Goal: Information Seeking & Learning: Learn about a topic

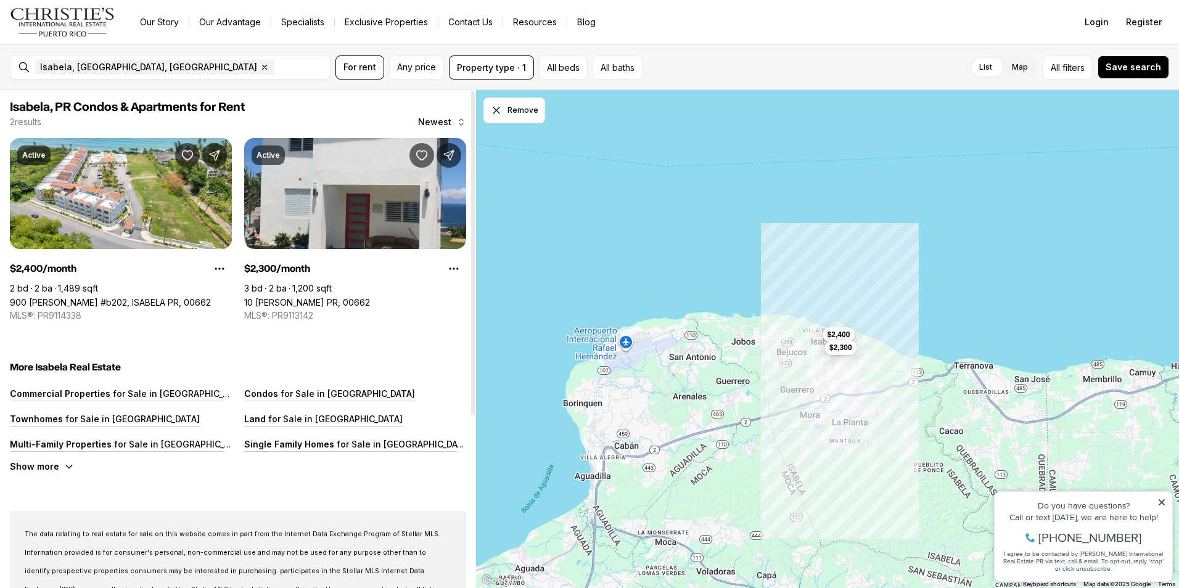
click at [366, 297] on link "10 [PERSON_NAME] PR, 00662" at bounding box center [307, 302] width 126 height 10
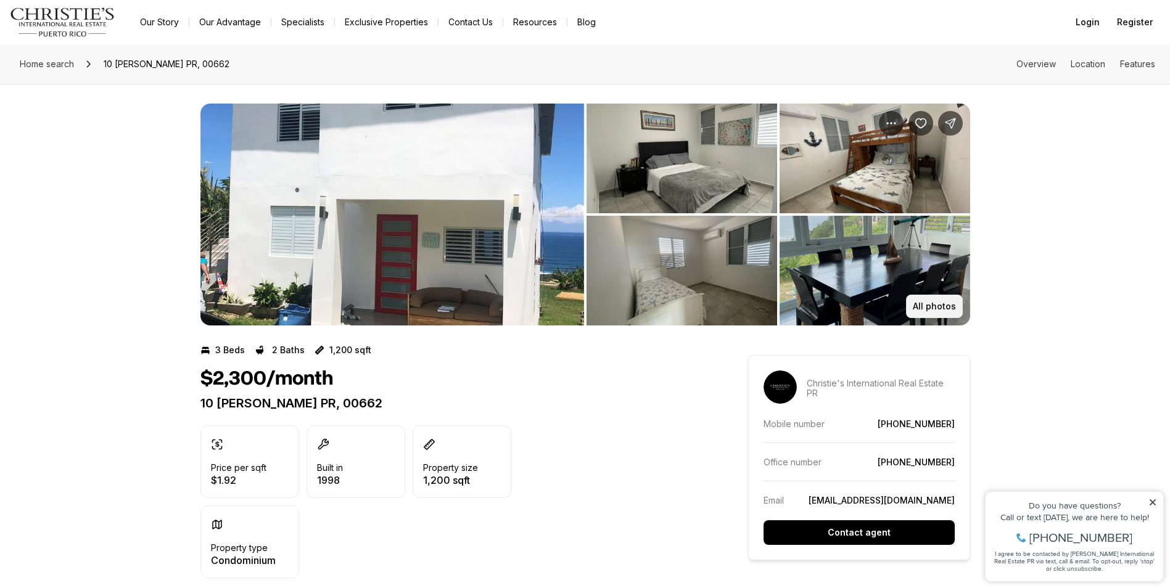
click at [924, 305] on p "All photos" at bounding box center [934, 307] width 43 height 10
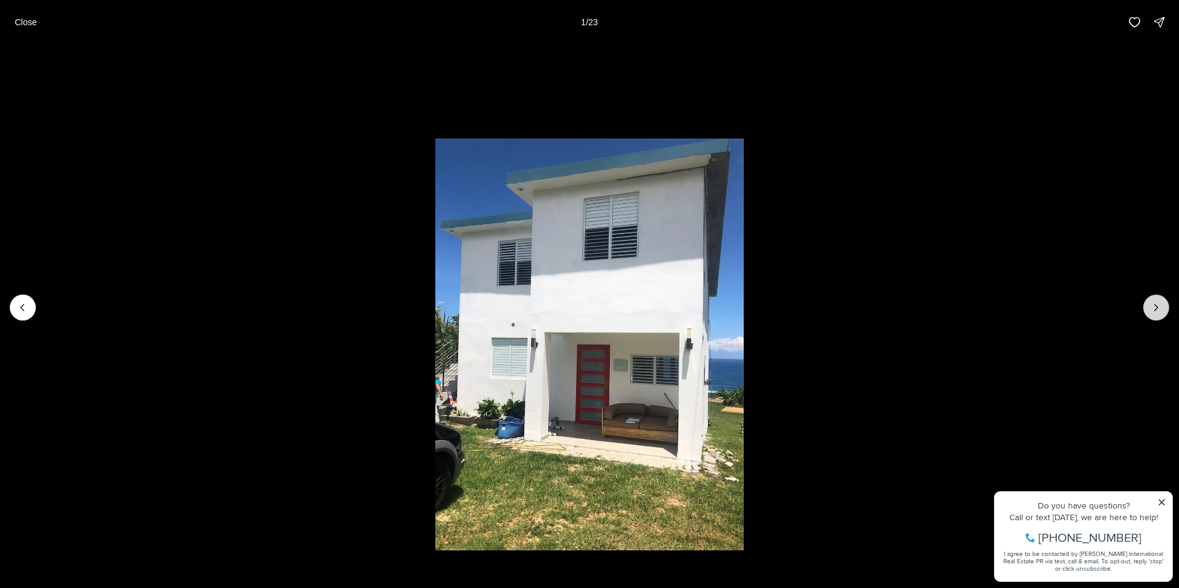
click at [1164, 313] on button "Next slide" at bounding box center [1156, 308] width 26 height 26
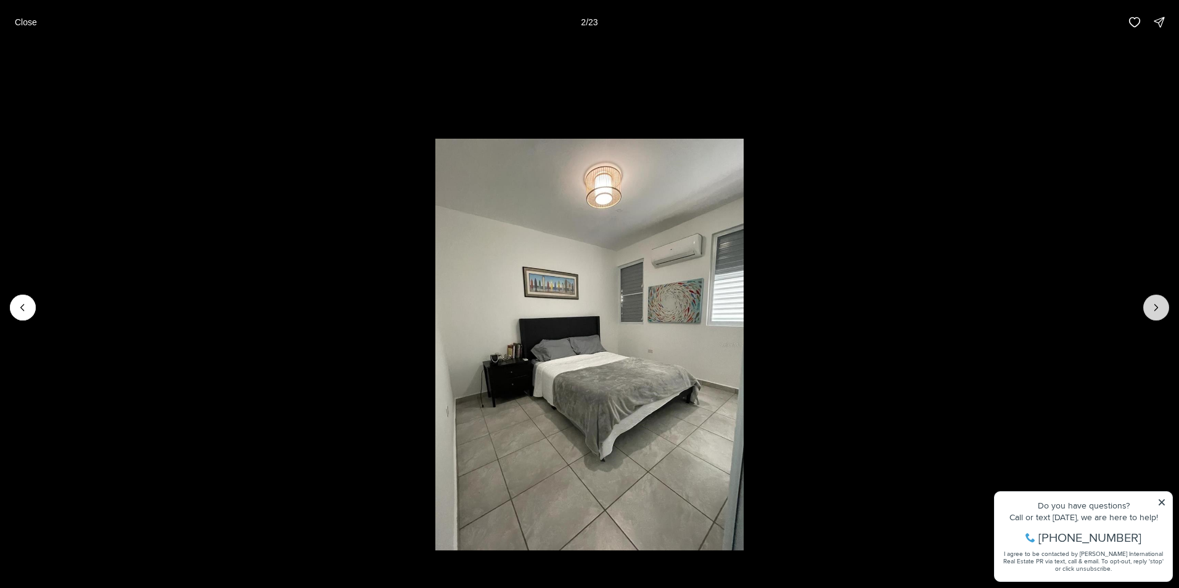
click at [1164, 313] on button "Next slide" at bounding box center [1156, 308] width 26 height 26
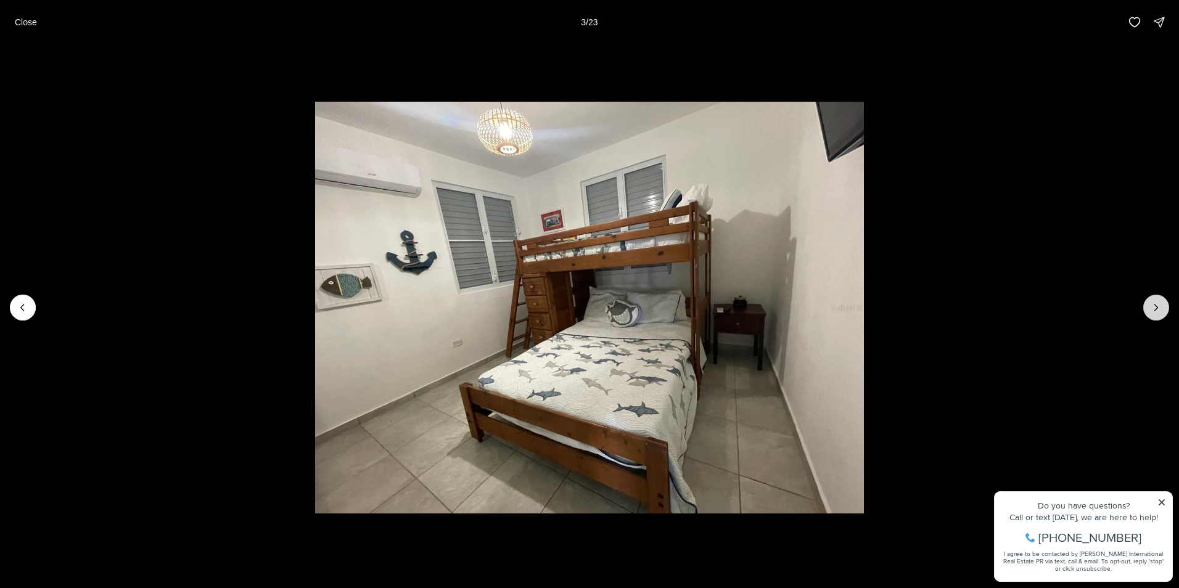
click at [1164, 313] on button "Next slide" at bounding box center [1156, 308] width 26 height 26
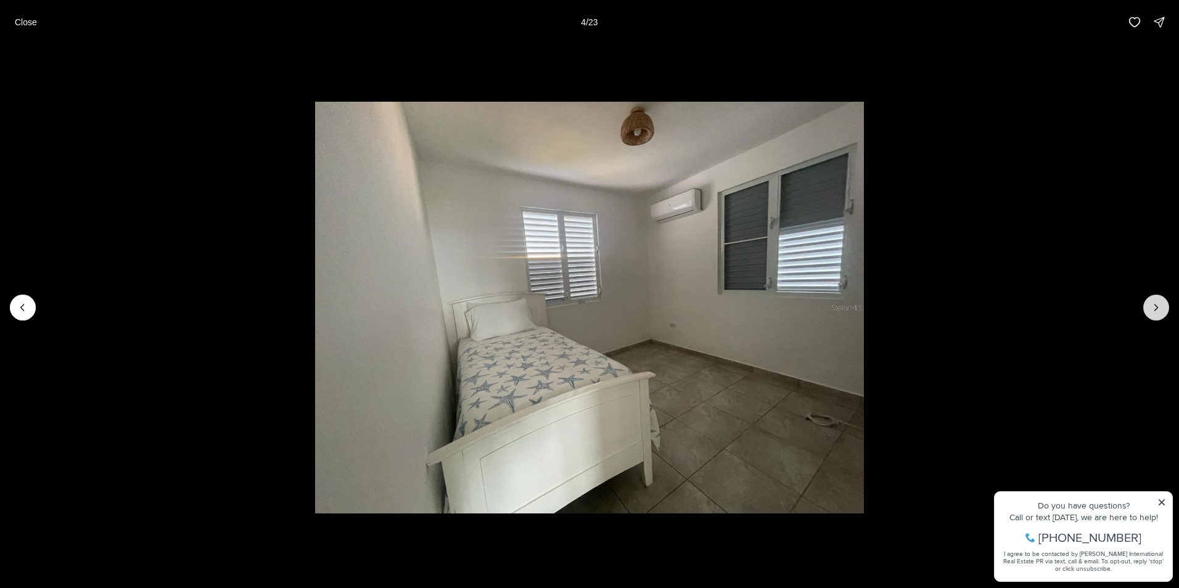
click at [1164, 313] on button "Next slide" at bounding box center [1156, 308] width 26 height 26
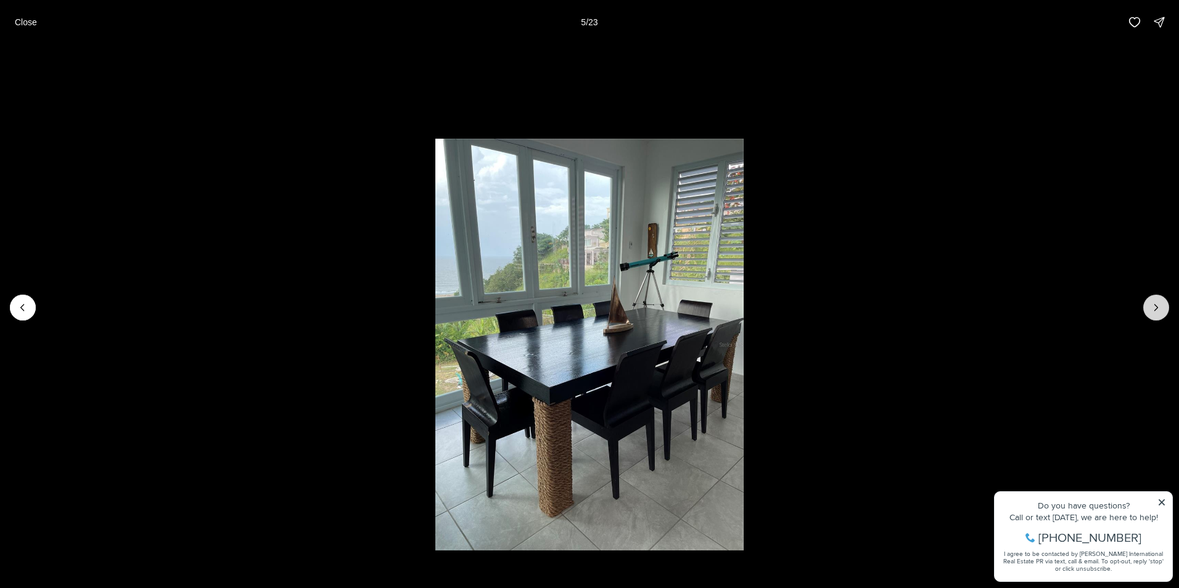
click at [1164, 313] on button "Next slide" at bounding box center [1156, 308] width 26 height 26
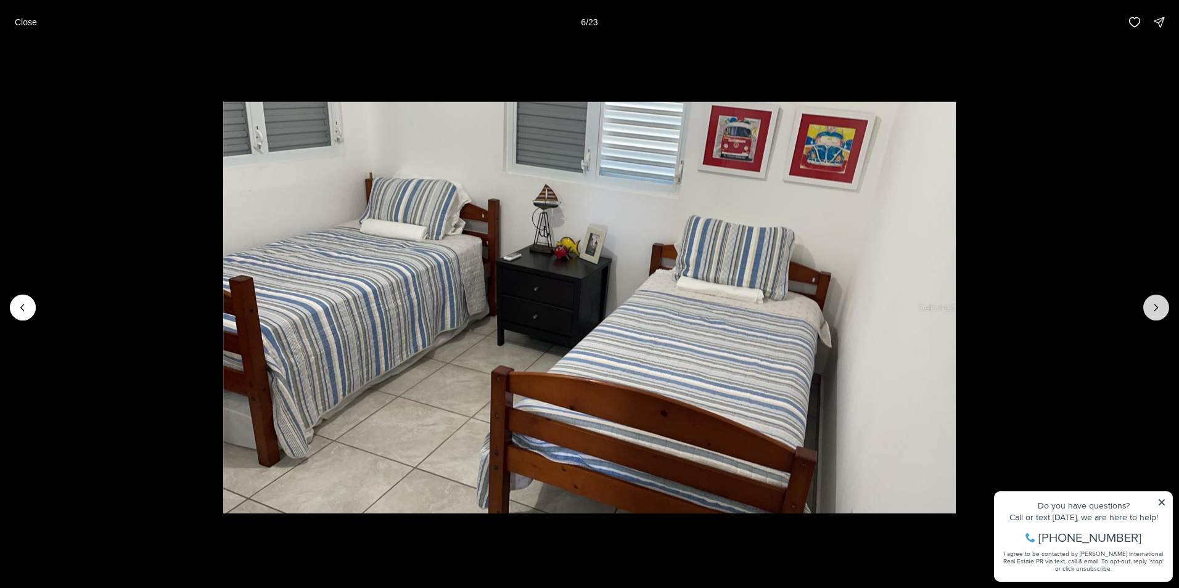
click at [1164, 313] on button "Next slide" at bounding box center [1156, 308] width 26 height 26
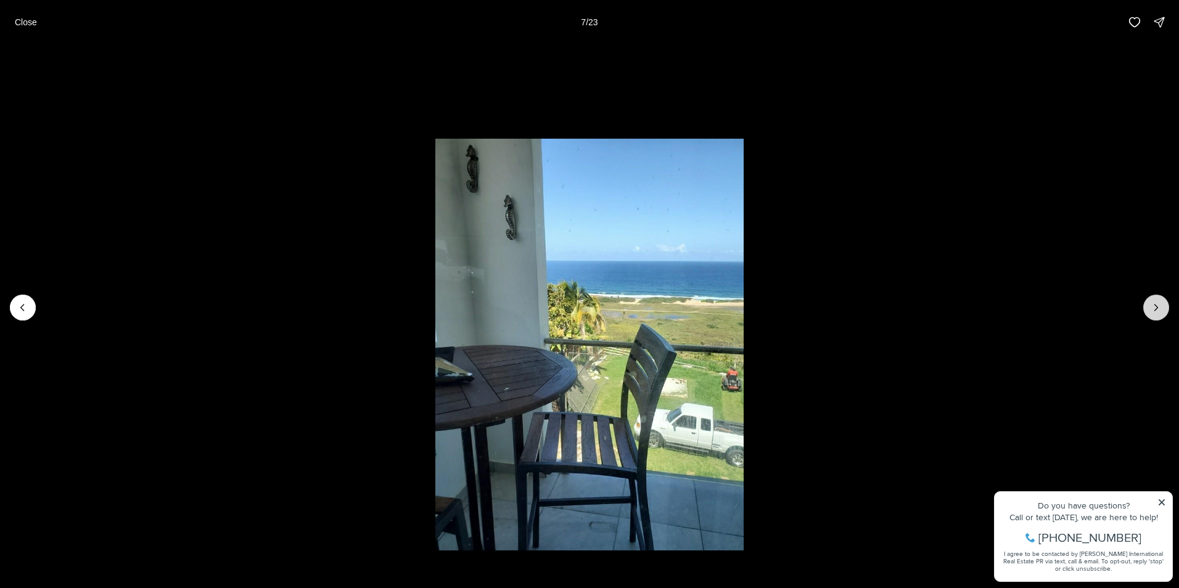
click at [1164, 313] on button "Next slide" at bounding box center [1156, 308] width 26 height 26
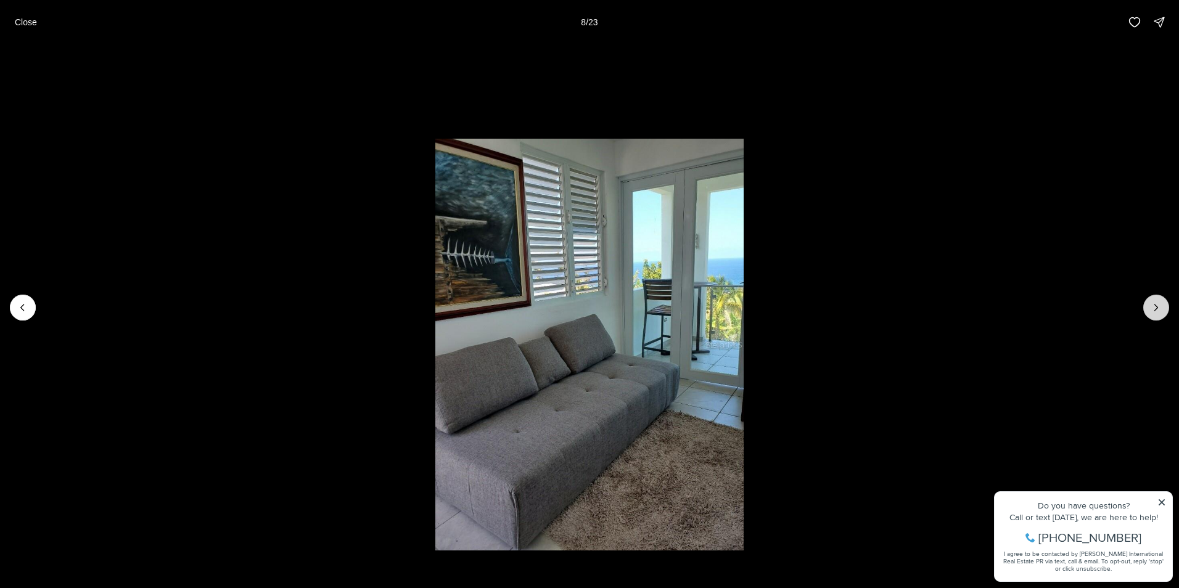
click at [1164, 313] on button "Next slide" at bounding box center [1156, 308] width 26 height 26
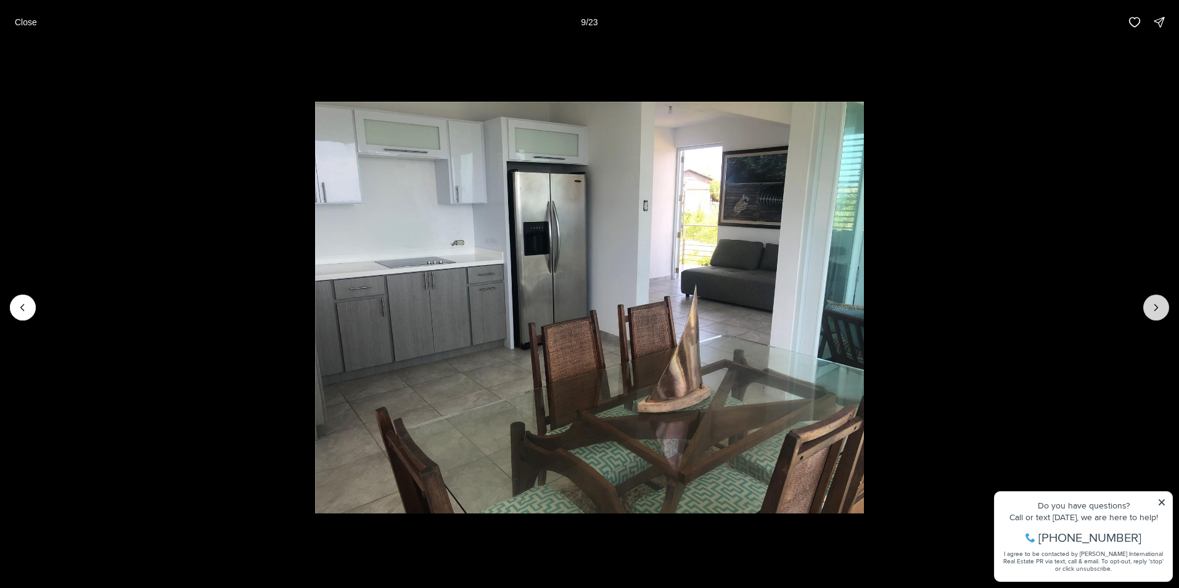
click at [1166, 313] on button "Next slide" at bounding box center [1156, 308] width 26 height 26
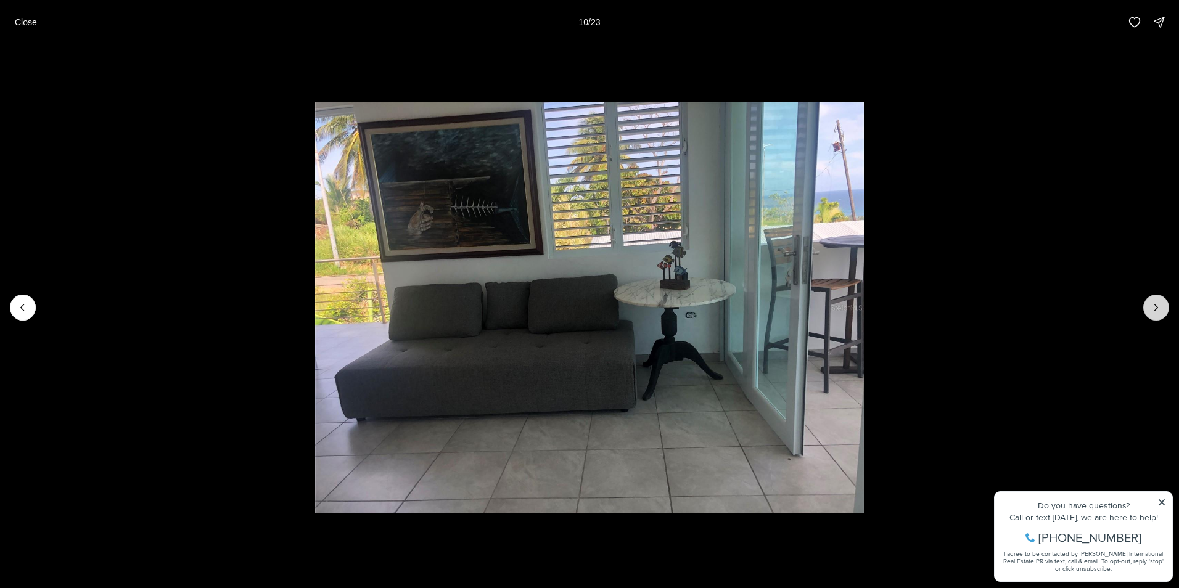
click at [1166, 313] on button "Next slide" at bounding box center [1156, 308] width 26 height 26
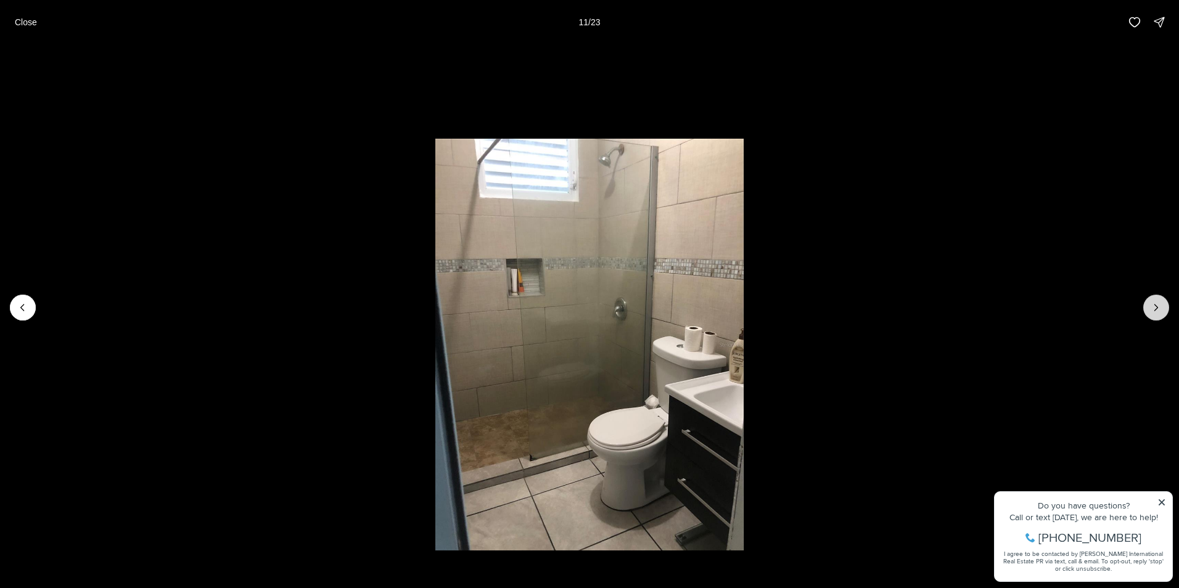
click at [1166, 313] on button "Next slide" at bounding box center [1156, 308] width 26 height 26
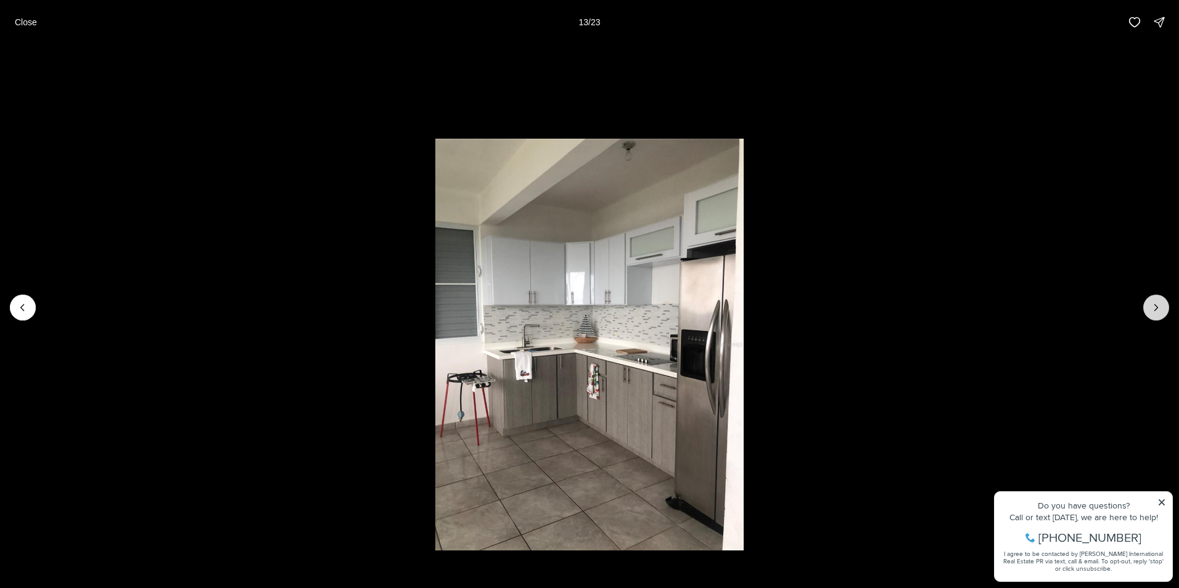
click at [1166, 313] on button "Next slide" at bounding box center [1156, 308] width 26 height 26
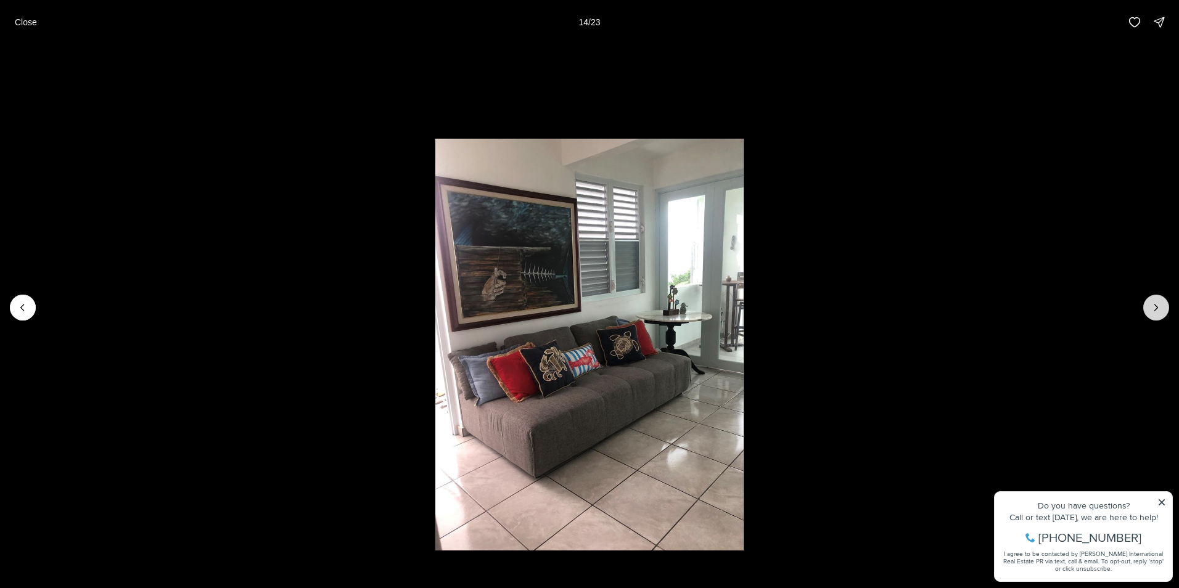
click at [1166, 313] on button "Next slide" at bounding box center [1156, 308] width 26 height 26
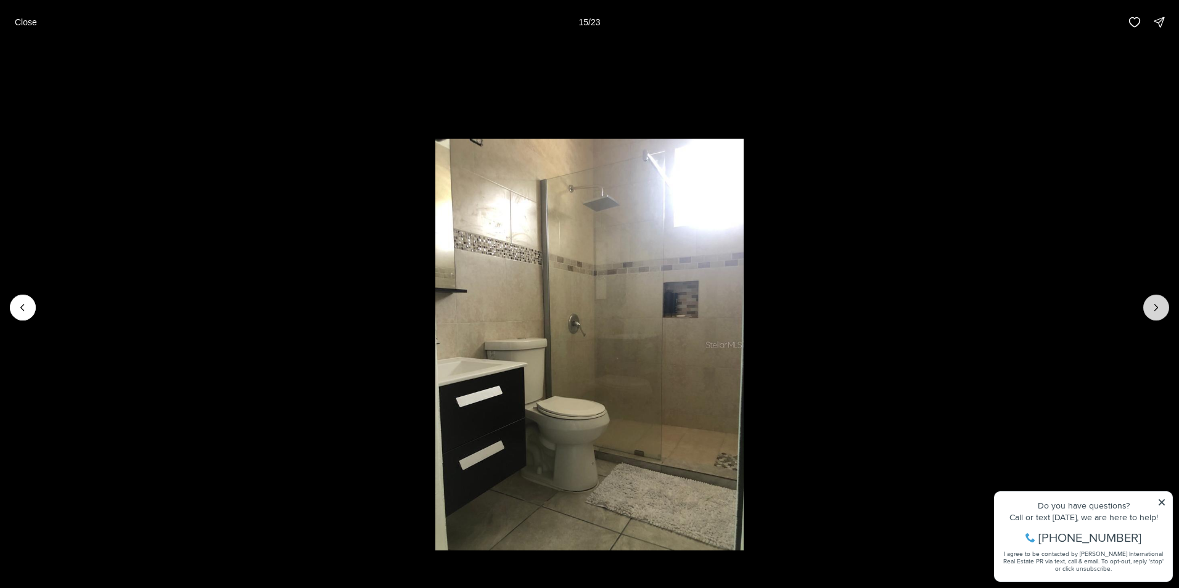
click at [1166, 313] on button "Next slide" at bounding box center [1156, 308] width 26 height 26
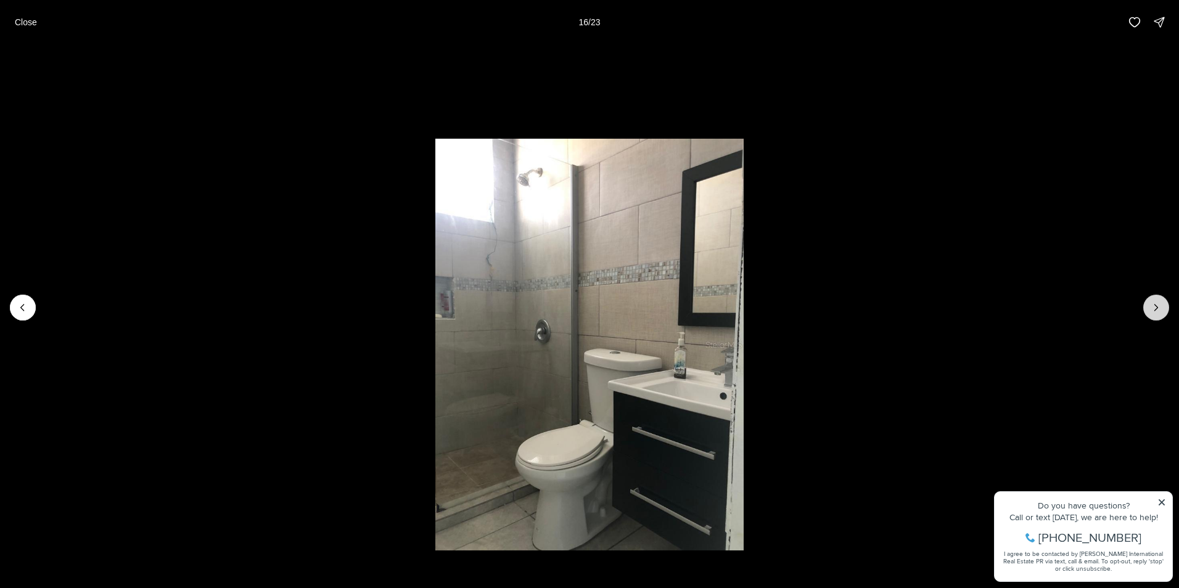
click at [1166, 313] on button "Next slide" at bounding box center [1156, 308] width 26 height 26
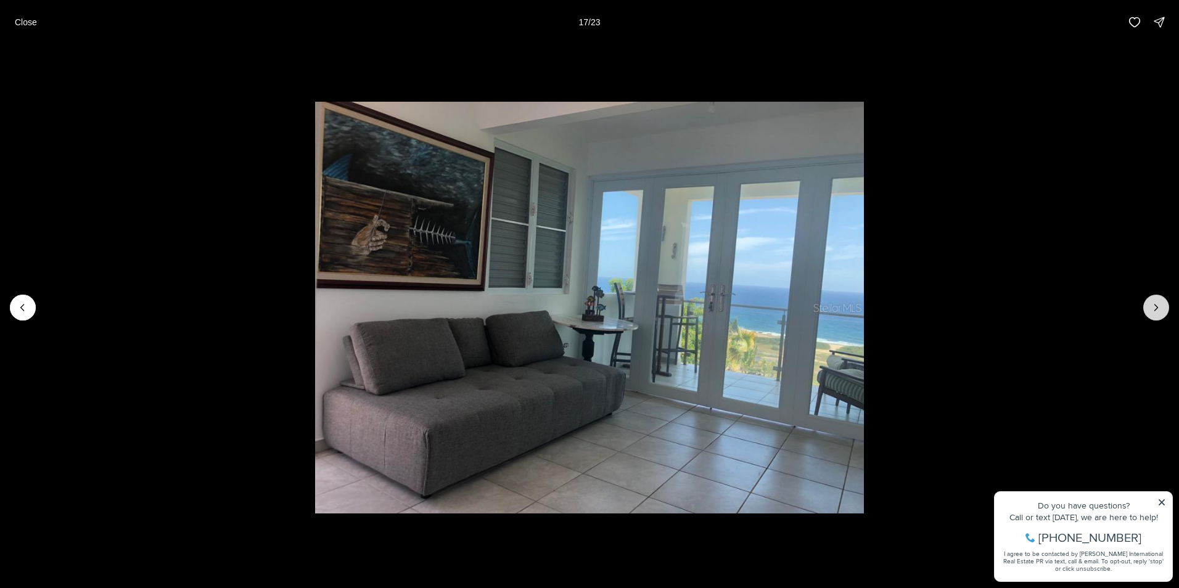
click at [1166, 313] on button "Next slide" at bounding box center [1156, 308] width 26 height 26
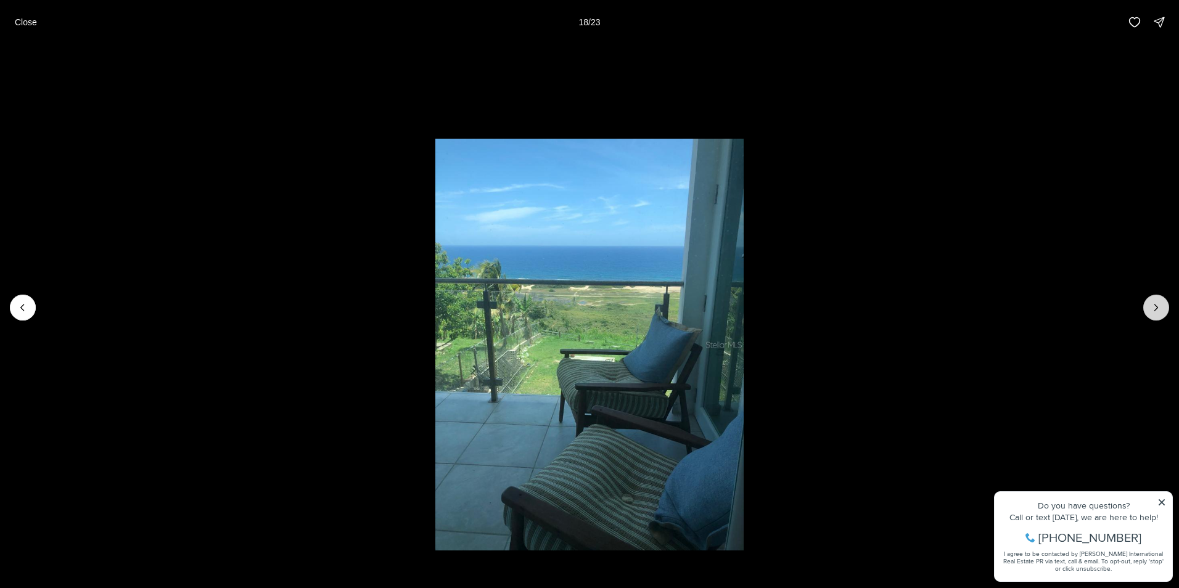
click at [1166, 313] on button "Next slide" at bounding box center [1156, 308] width 26 height 26
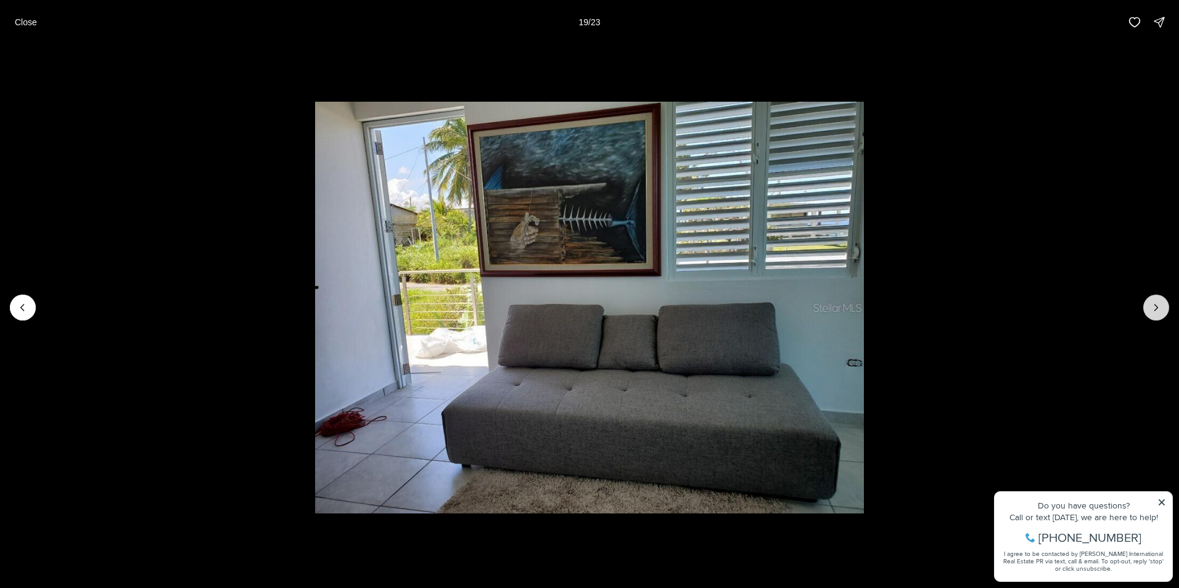
click at [1159, 310] on icon "Next slide" at bounding box center [1156, 308] width 12 height 12
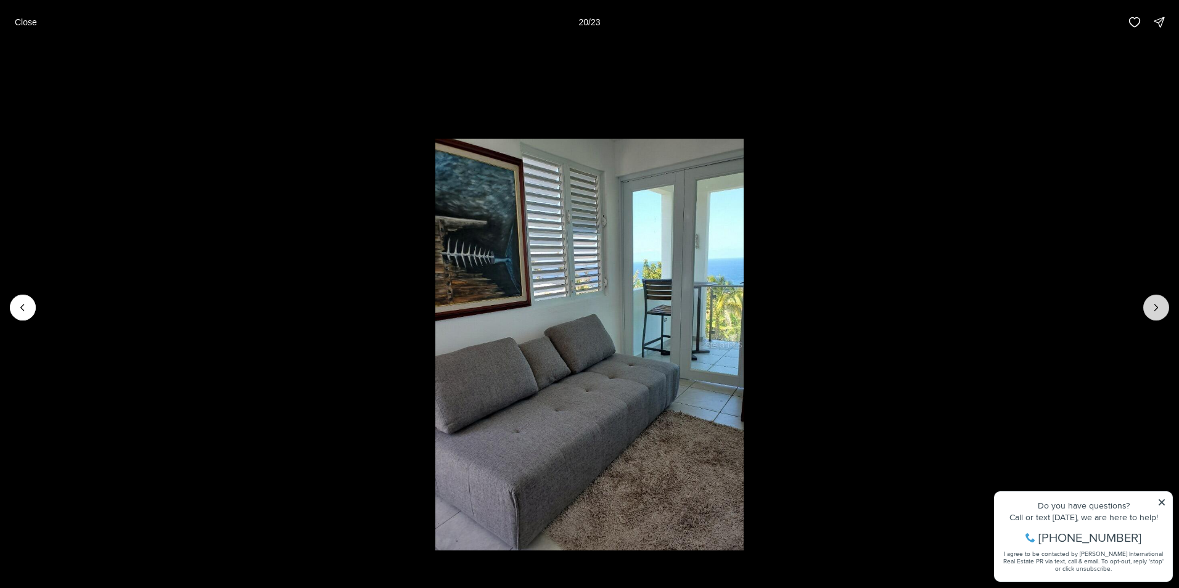
click at [1154, 311] on icon "Next slide" at bounding box center [1156, 308] width 12 height 12
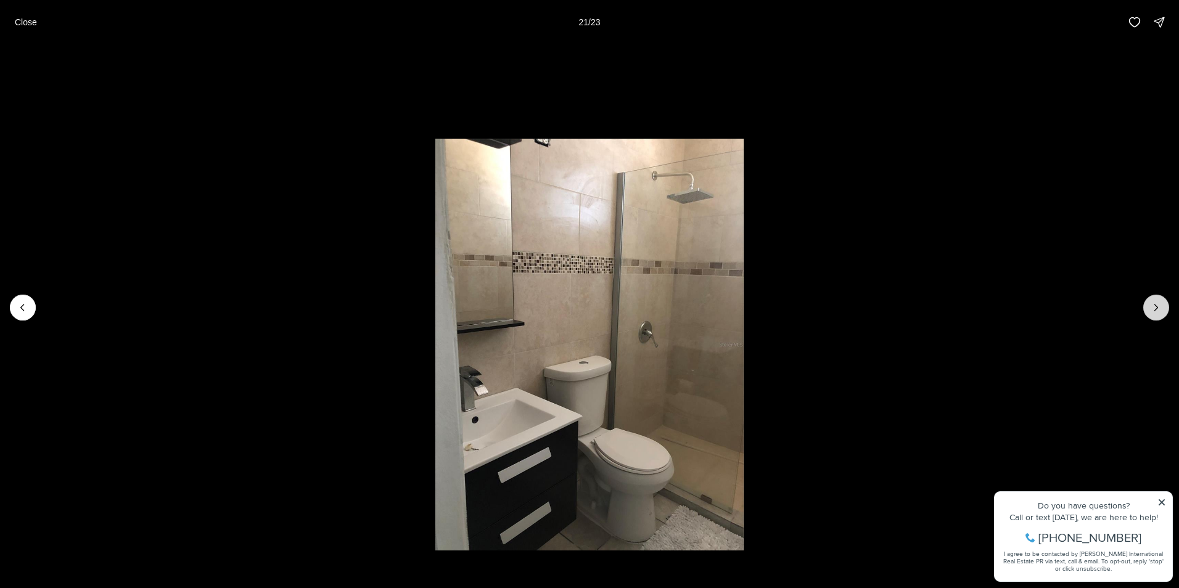
click at [1154, 314] on button "Next slide" at bounding box center [1156, 308] width 26 height 26
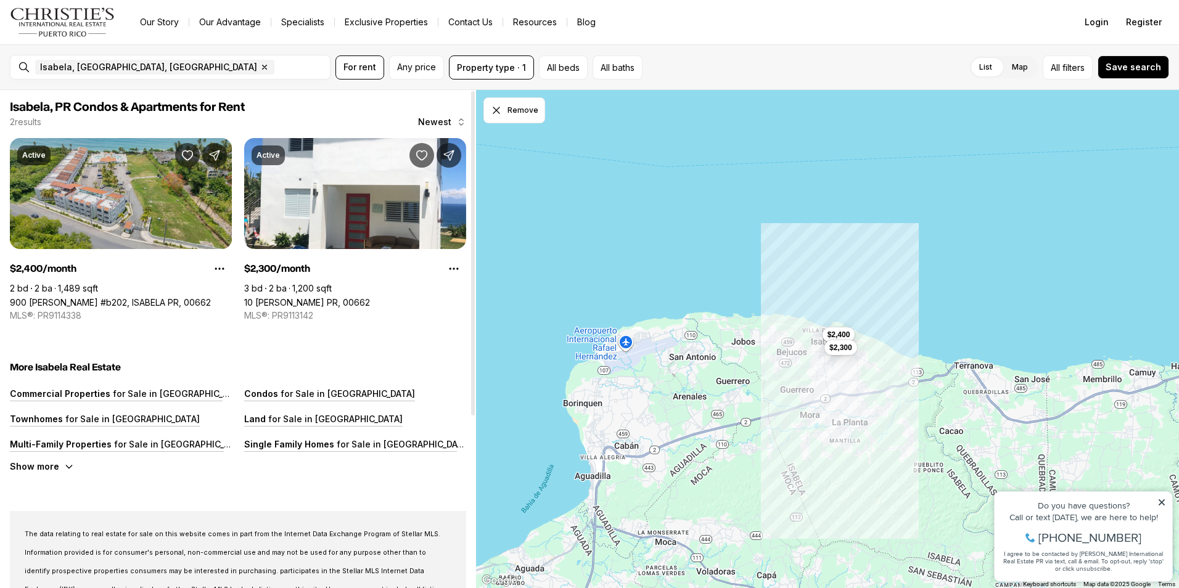
click at [97, 297] on link "900 [PERSON_NAME] #b202, ISABELA PR, 00662" at bounding box center [110, 302] width 201 height 10
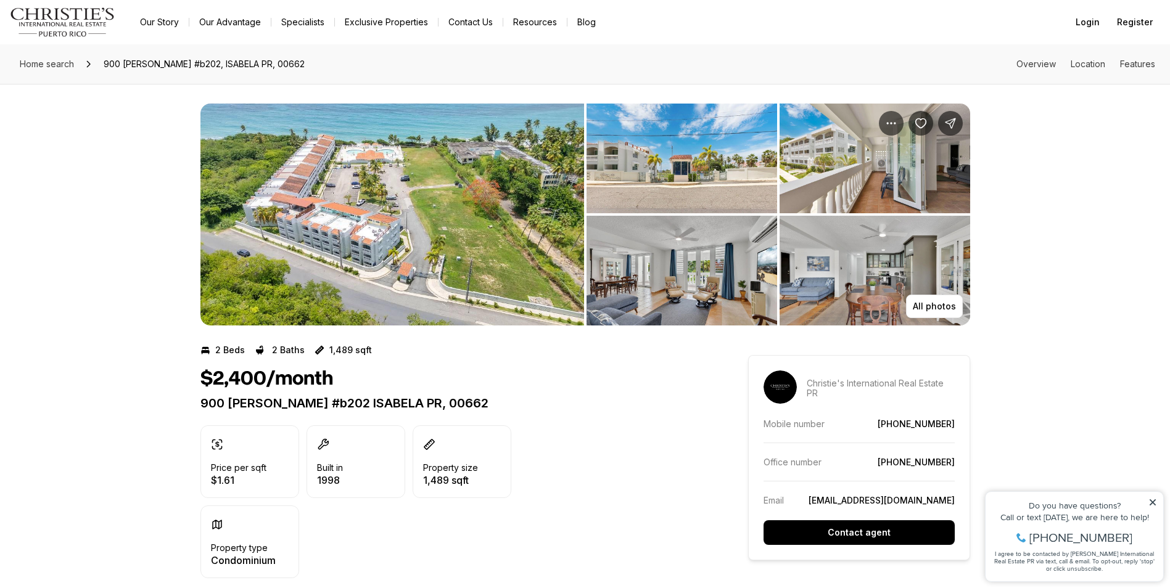
click at [623, 251] on img "View image gallery" at bounding box center [681, 271] width 191 height 110
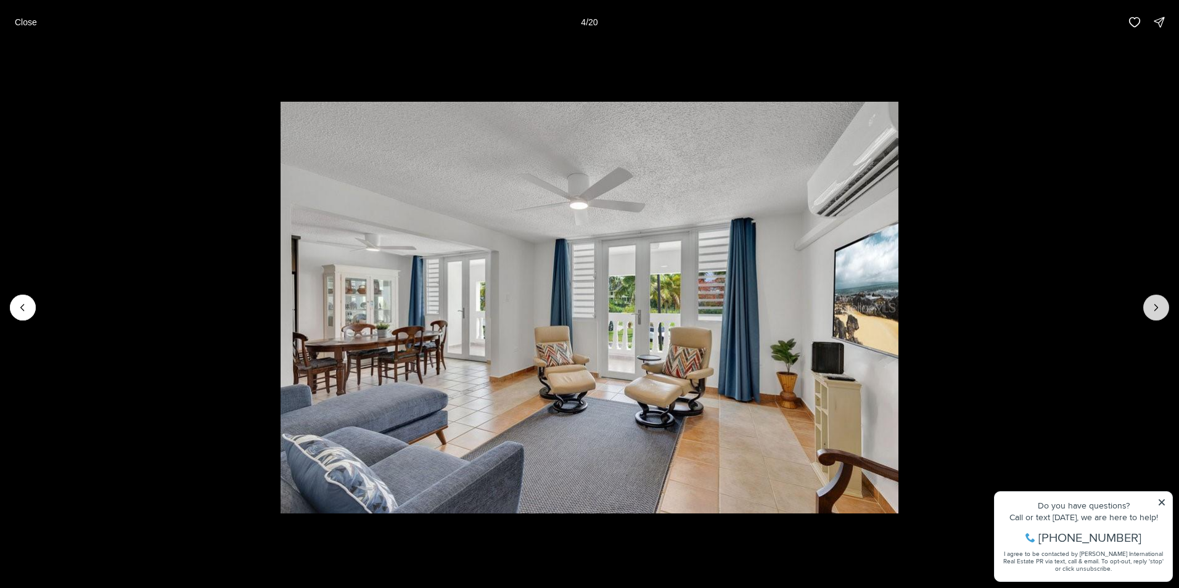
click at [1146, 304] on button "Next slide" at bounding box center [1156, 308] width 26 height 26
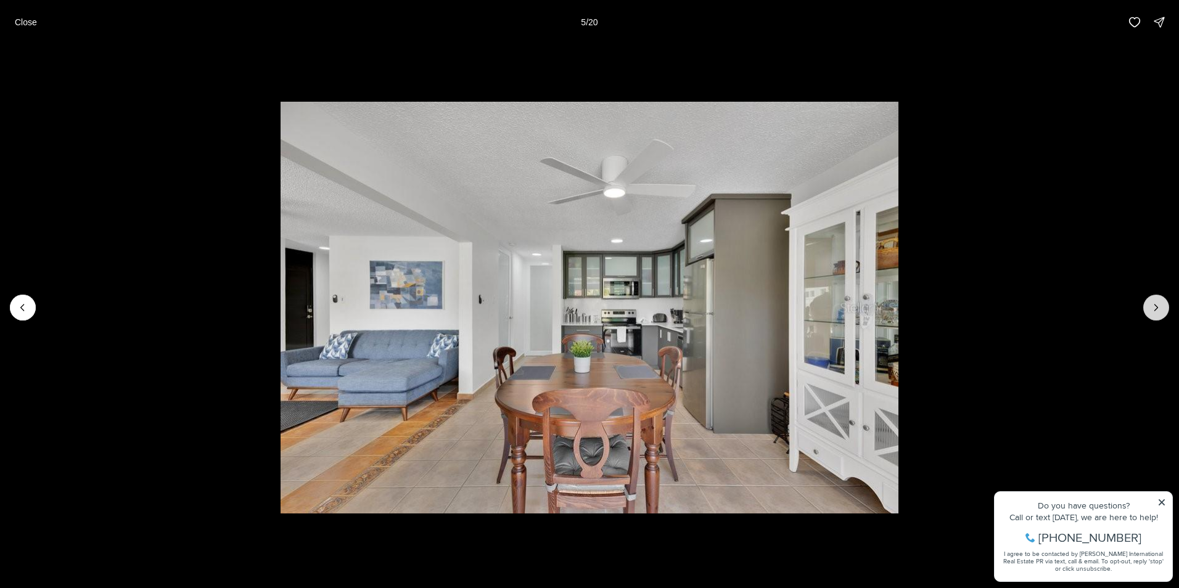
click at [1146, 303] on button "Next slide" at bounding box center [1156, 308] width 26 height 26
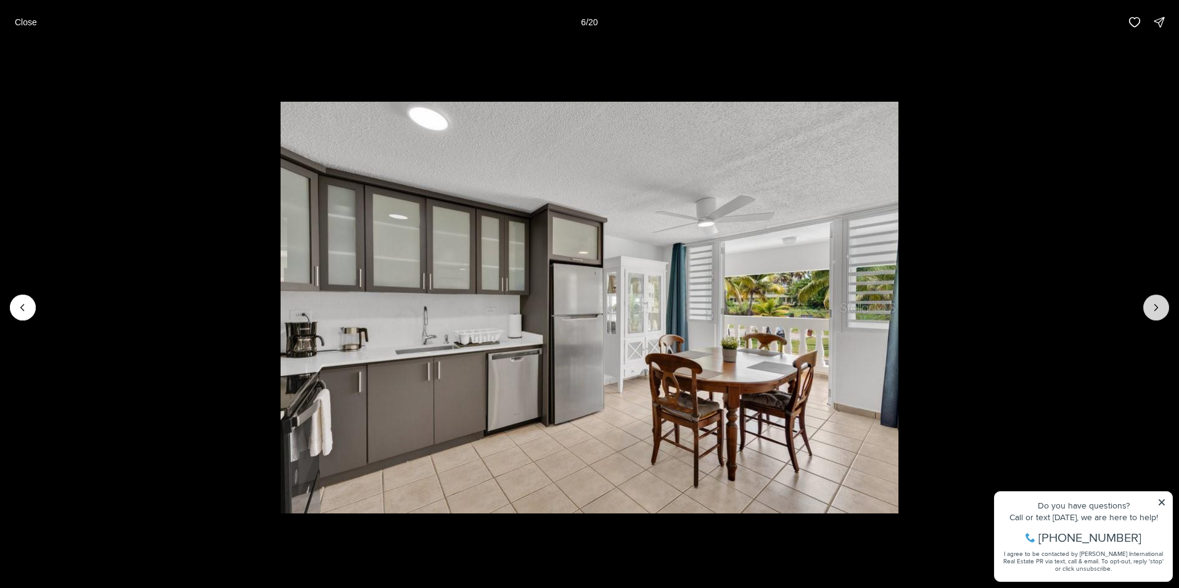
click at [1146, 303] on button "Next slide" at bounding box center [1156, 308] width 26 height 26
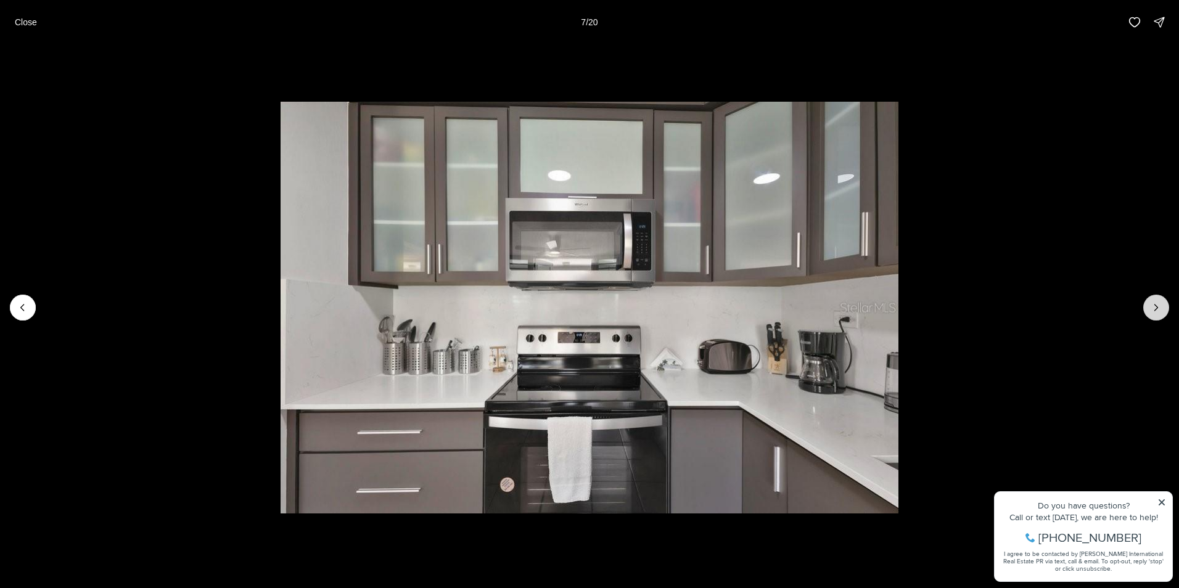
click at [1146, 303] on button "Next slide" at bounding box center [1156, 308] width 26 height 26
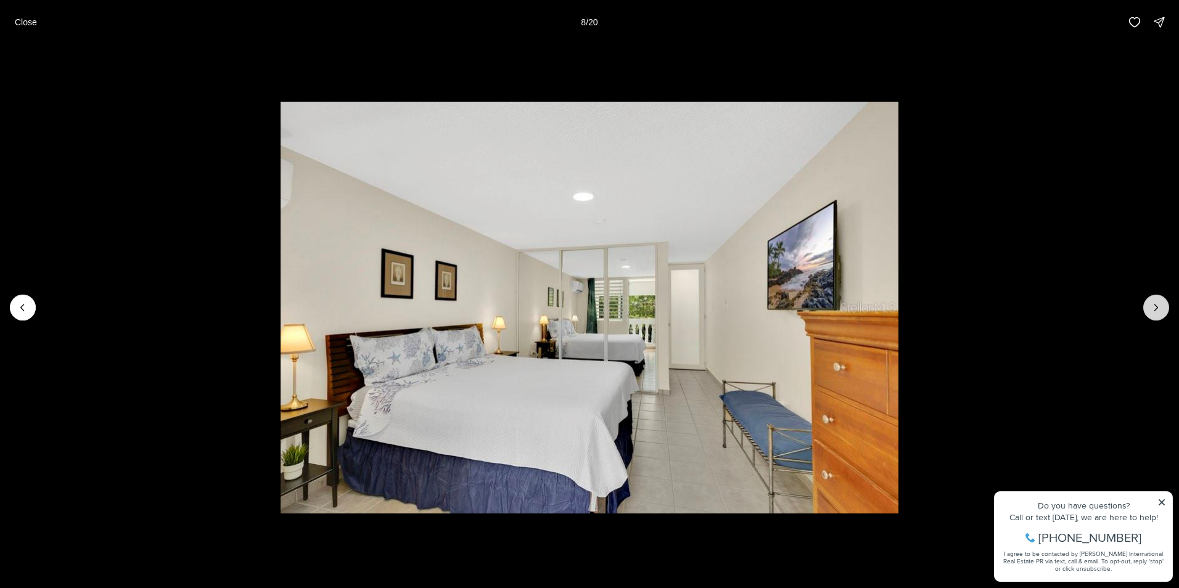
click at [1146, 303] on button "Next slide" at bounding box center [1156, 308] width 26 height 26
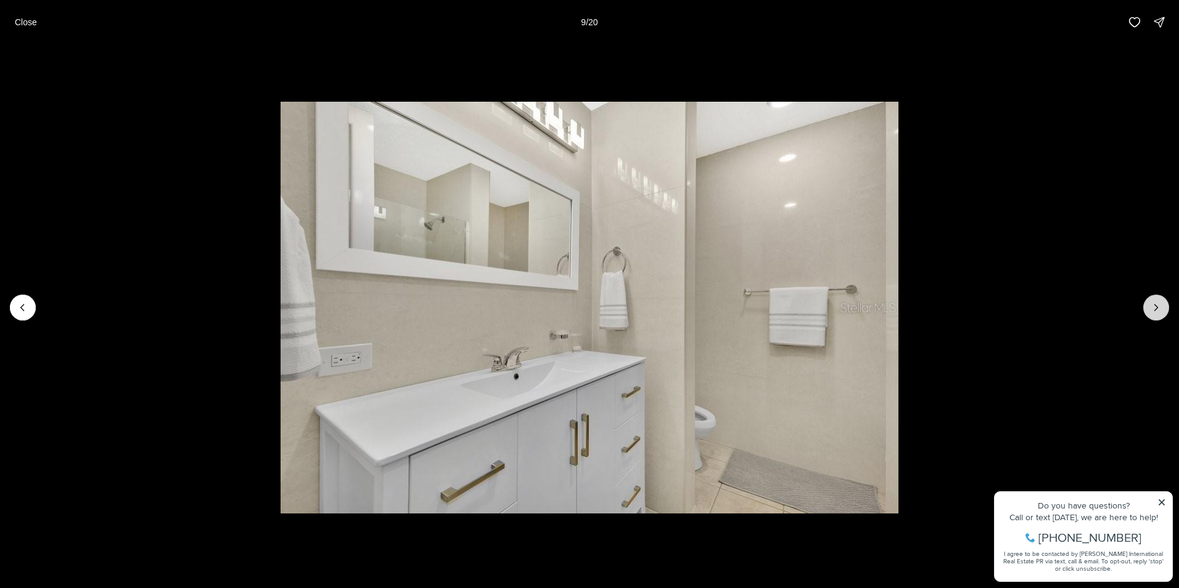
click at [1146, 303] on button "Next slide" at bounding box center [1156, 308] width 26 height 26
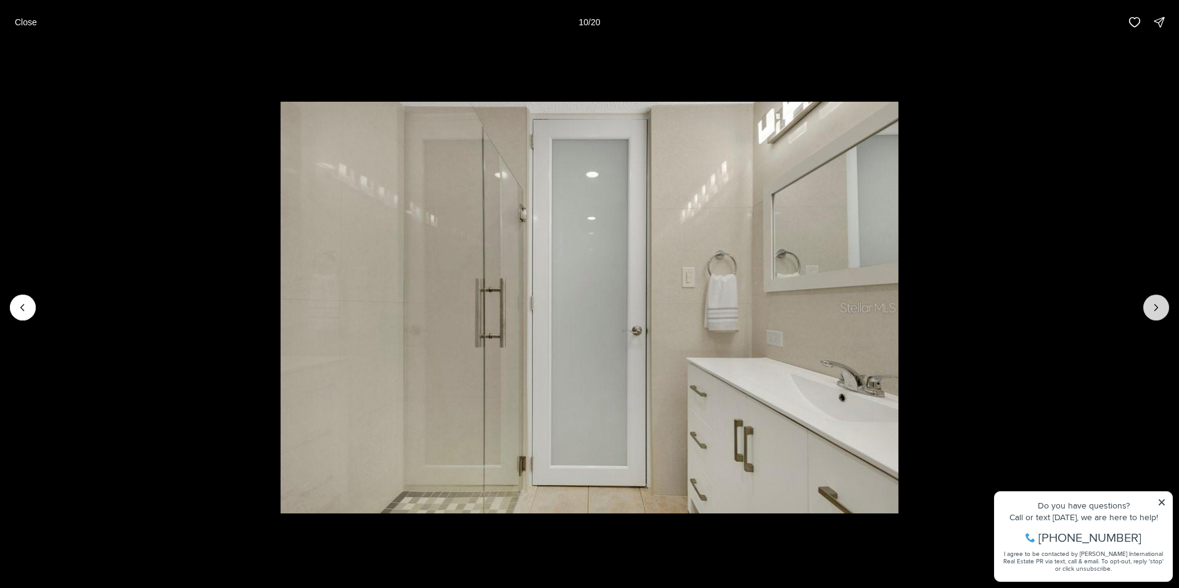
click at [1146, 303] on button "Next slide" at bounding box center [1156, 308] width 26 height 26
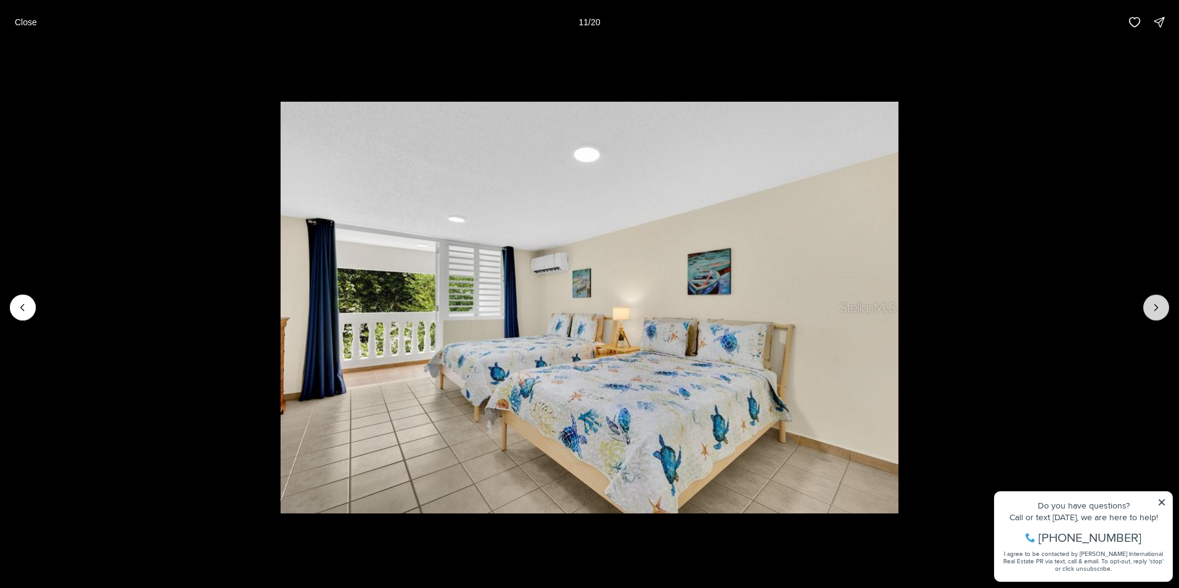
click at [1146, 303] on button "Next slide" at bounding box center [1156, 308] width 26 height 26
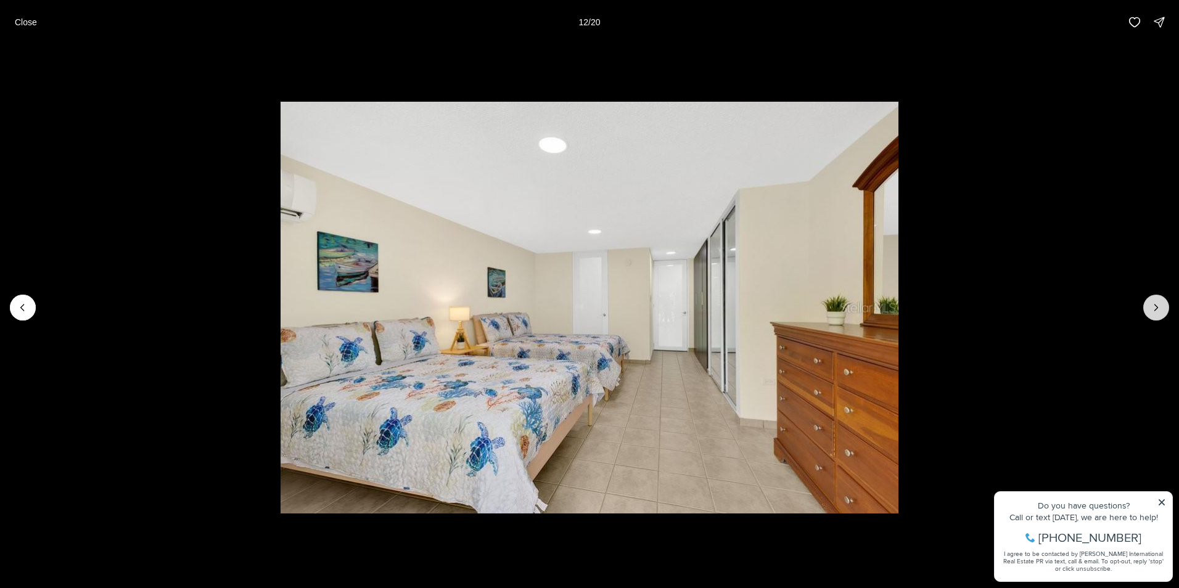
click at [1147, 303] on button "Next slide" at bounding box center [1156, 308] width 26 height 26
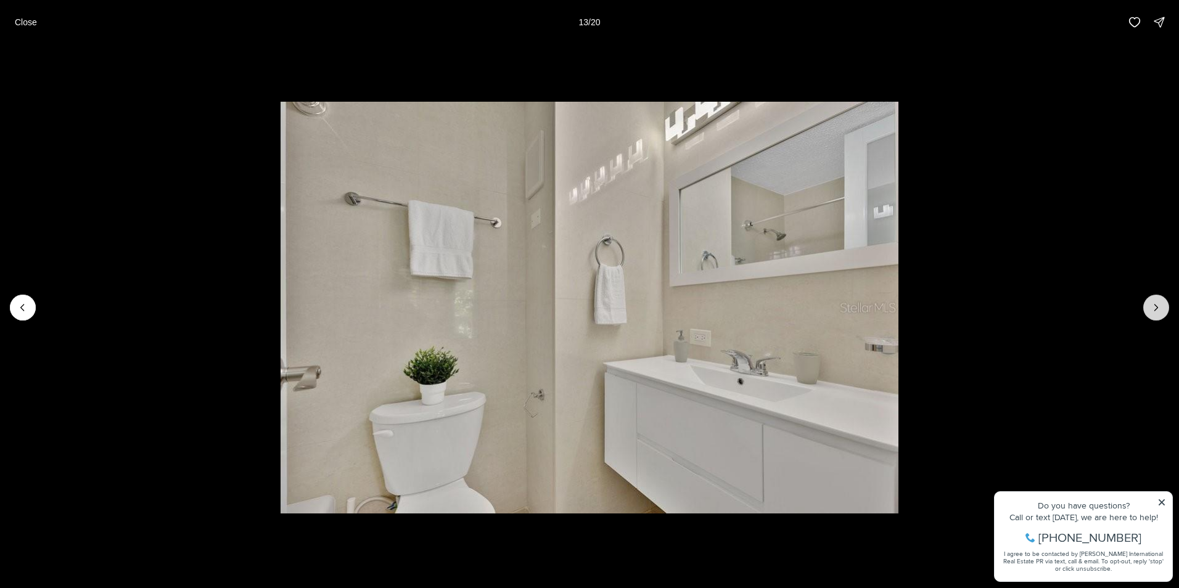
click at [1147, 304] on button "Next slide" at bounding box center [1156, 308] width 26 height 26
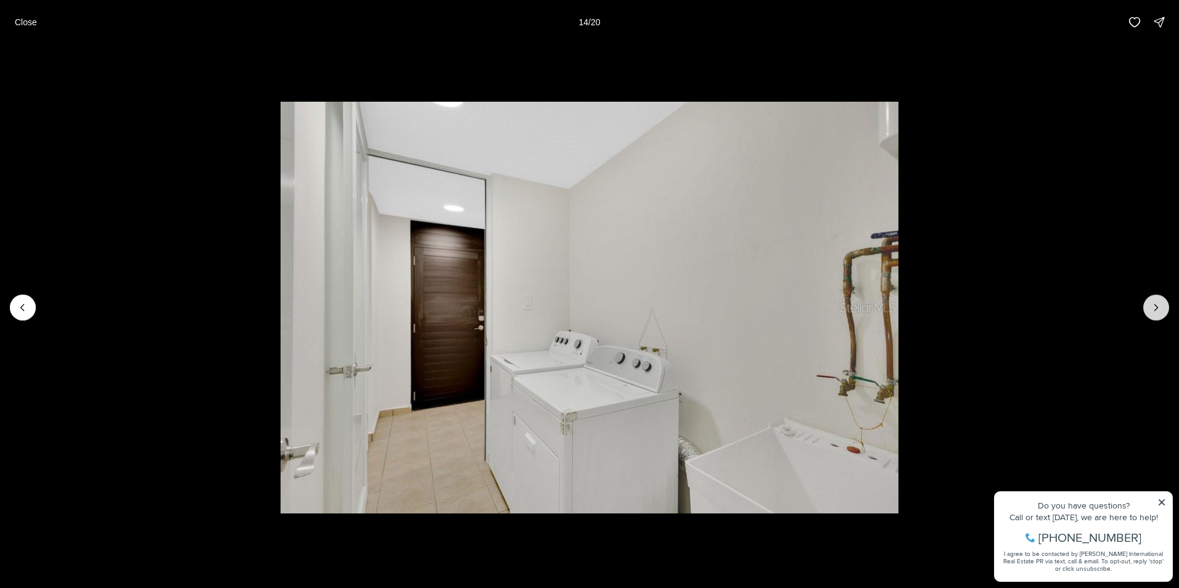
click at [1147, 308] on button "Next slide" at bounding box center [1156, 308] width 26 height 26
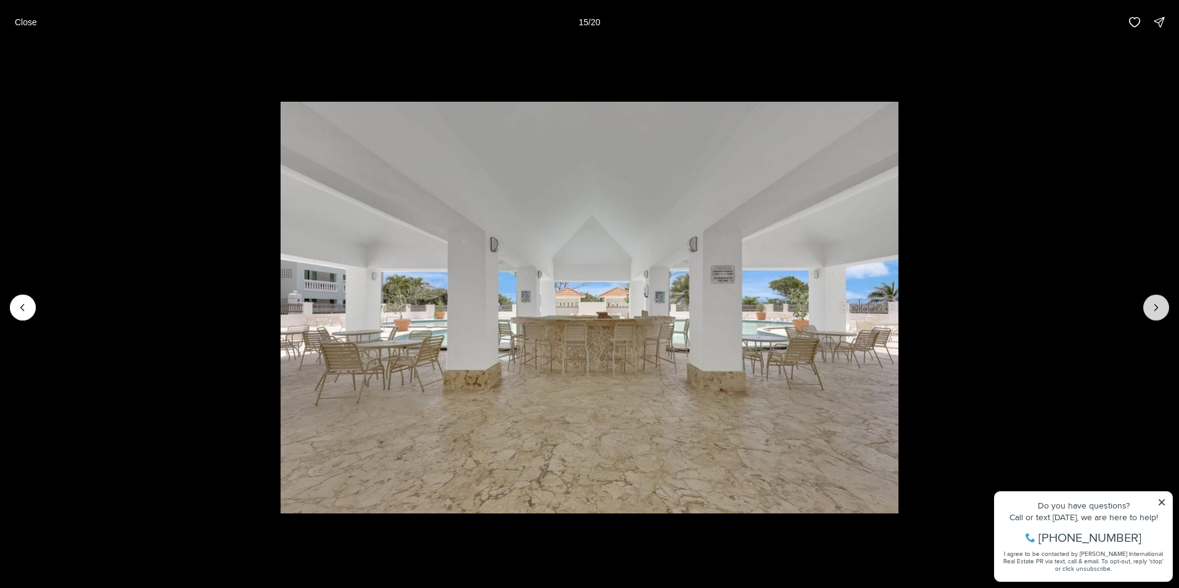
click at [1147, 308] on button "Next slide" at bounding box center [1156, 308] width 26 height 26
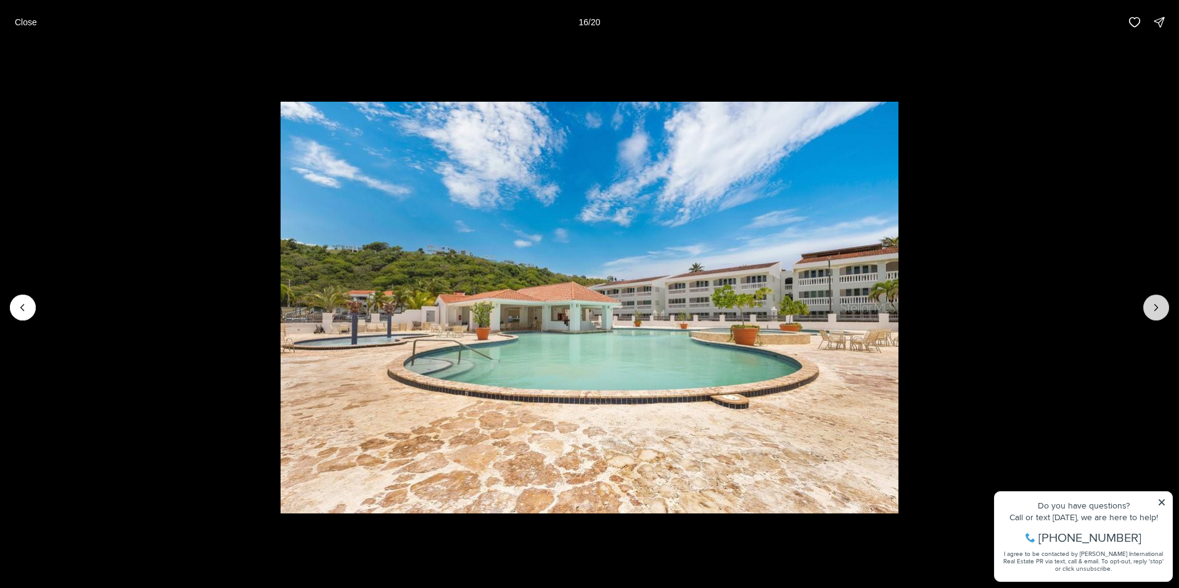
click at [1146, 308] on button "Next slide" at bounding box center [1156, 308] width 26 height 26
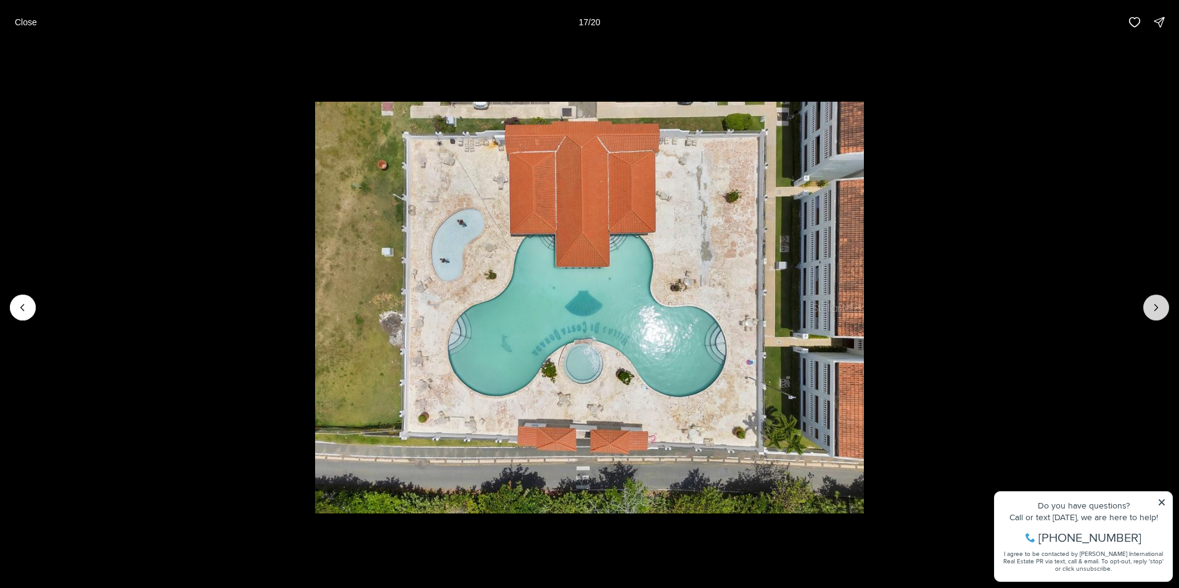
click at [1145, 311] on button "Next slide" at bounding box center [1156, 308] width 26 height 26
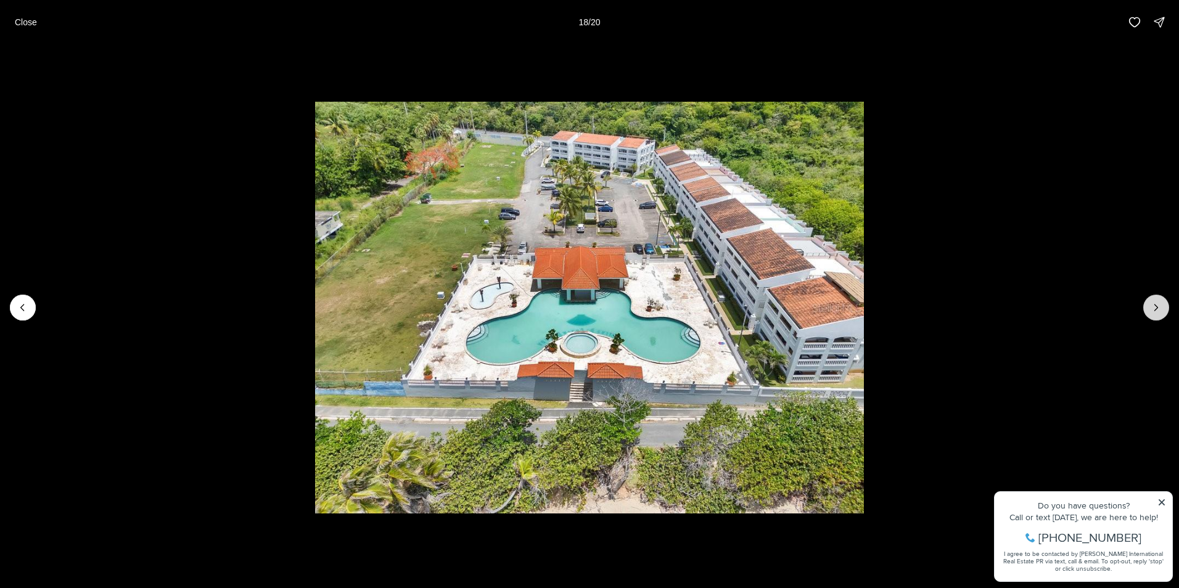
click at [1145, 311] on button "Next slide" at bounding box center [1156, 308] width 26 height 26
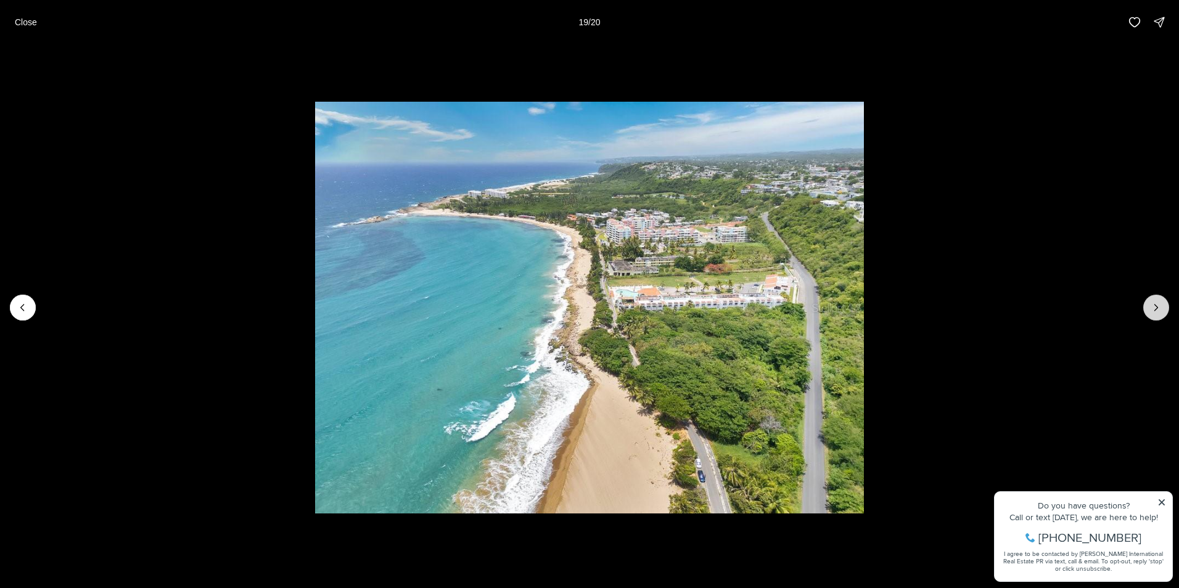
click at [1145, 311] on button "Next slide" at bounding box center [1156, 308] width 26 height 26
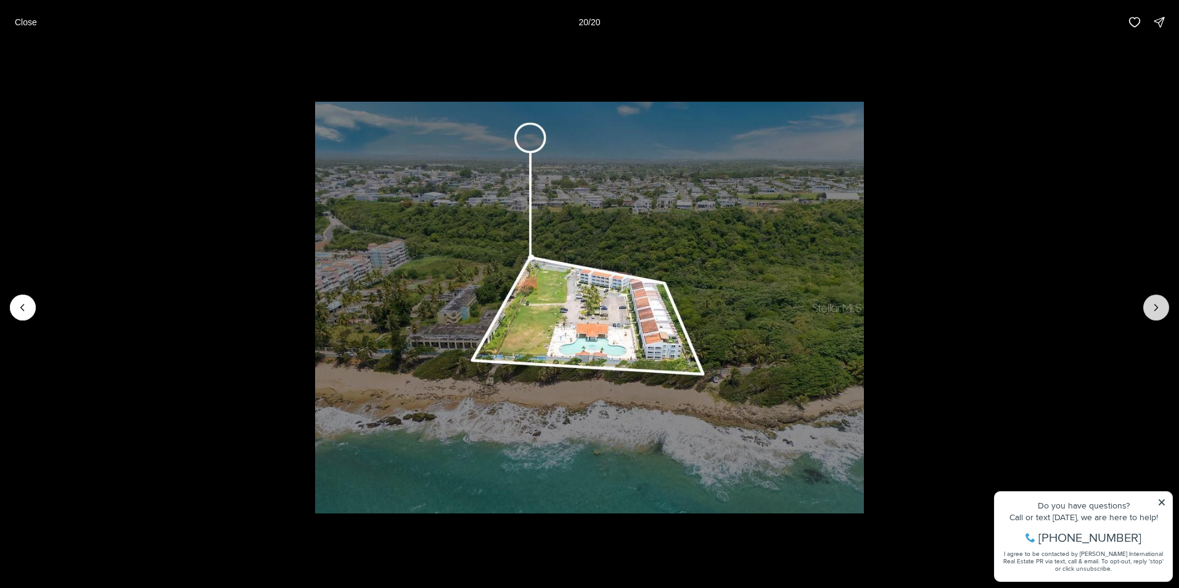
click at [1145, 311] on div at bounding box center [1156, 308] width 26 height 26
click at [14, 21] on button "Close" at bounding box center [25, 22] width 37 height 25
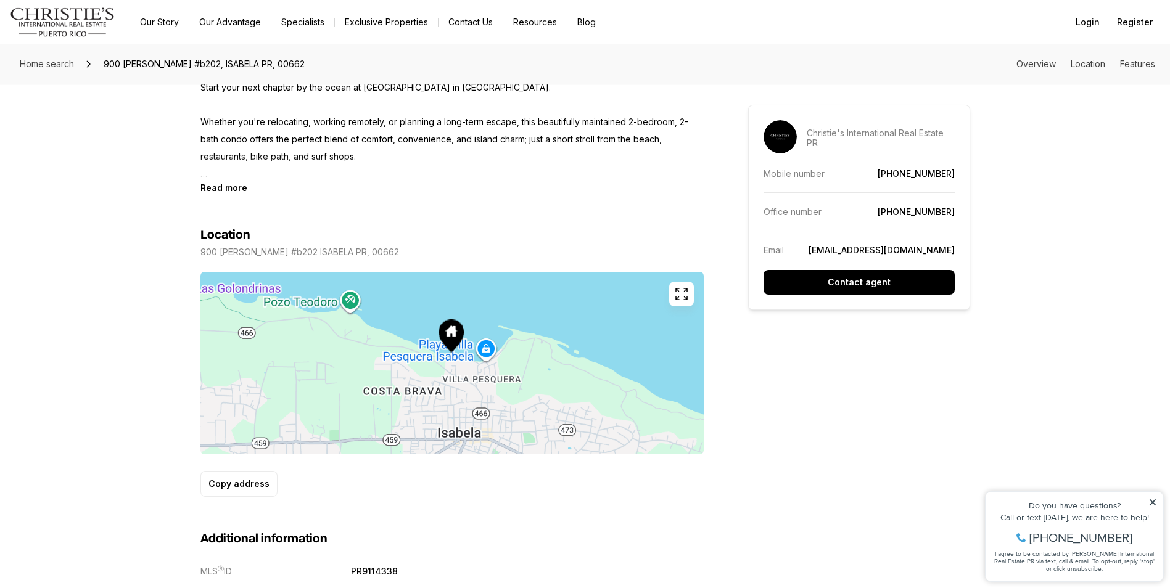
scroll to position [493, 0]
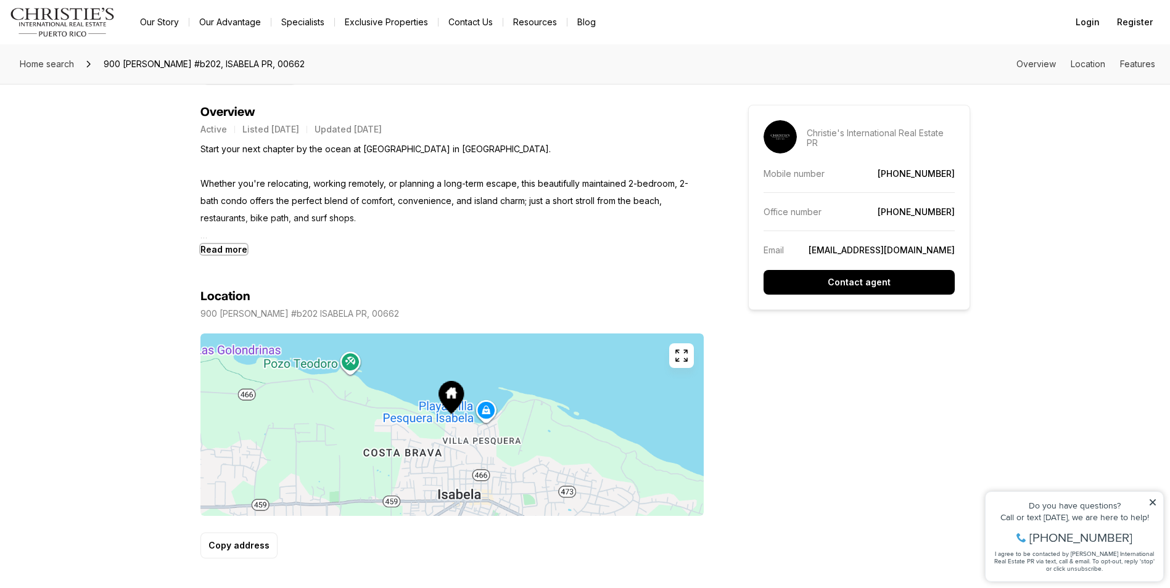
click at [231, 252] on b "Read more" at bounding box center [223, 249] width 47 height 10
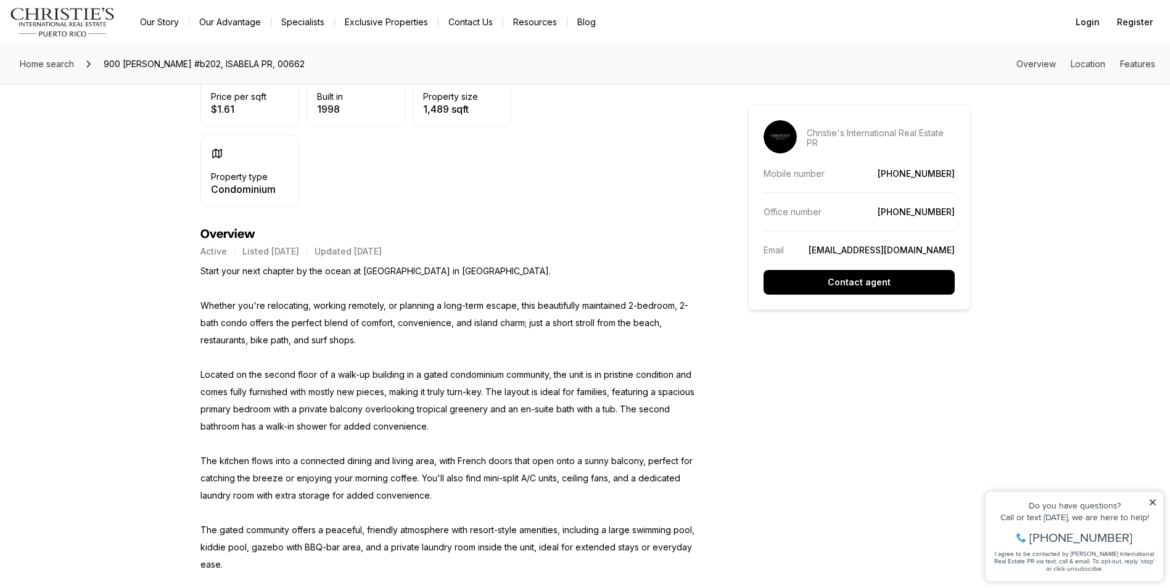
scroll to position [370, 0]
